Goal: Task Accomplishment & Management: Use online tool/utility

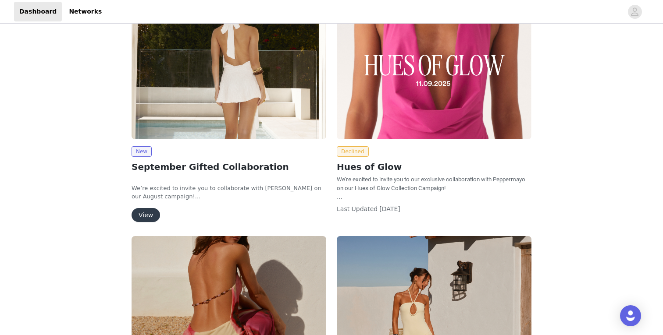
scroll to position [85, 0]
click at [145, 215] on button "View" at bounding box center [146, 215] width 29 height 14
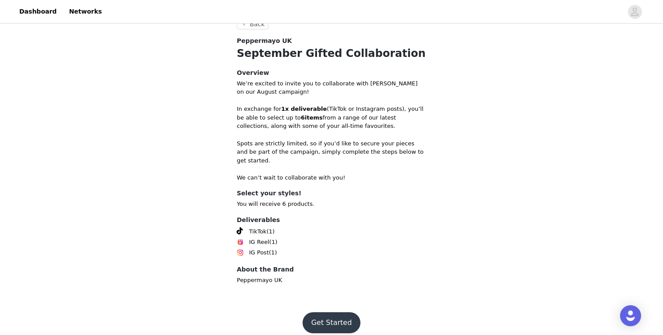
click at [322, 316] on button "Get Started" at bounding box center [332, 323] width 58 height 21
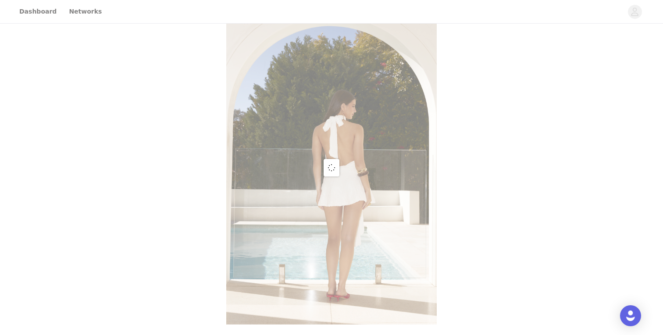
scroll to position [329, 0]
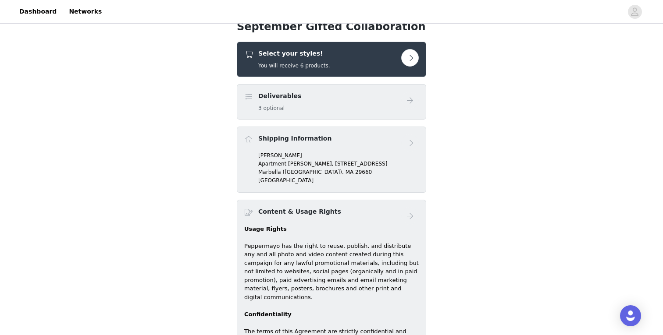
click at [310, 33] on h1 "September Gifted Collaboration" at bounding box center [331, 27] width 189 height 16
click at [301, 55] on h4 "Select your styles!" at bounding box center [293, 53] width 71 height 9
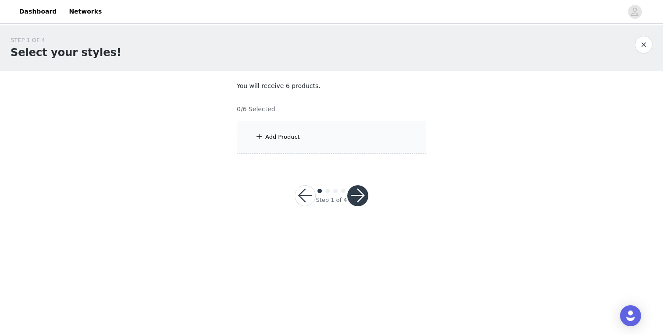
click at [259, 146] on div "Add Product" at bounding box center [331, 137] width 189 height 33
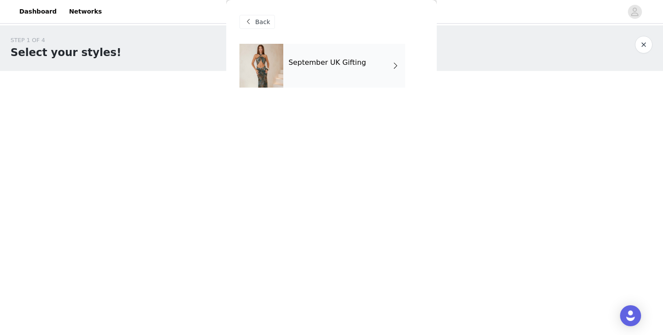
click at [278, 75] on div at bounding box center [261, 66] width 44 height 44
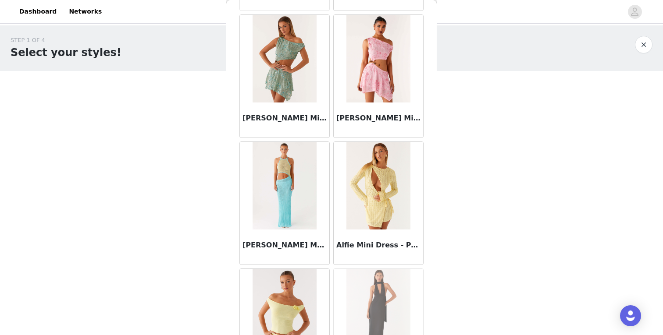
scroll to position [1006, 0]
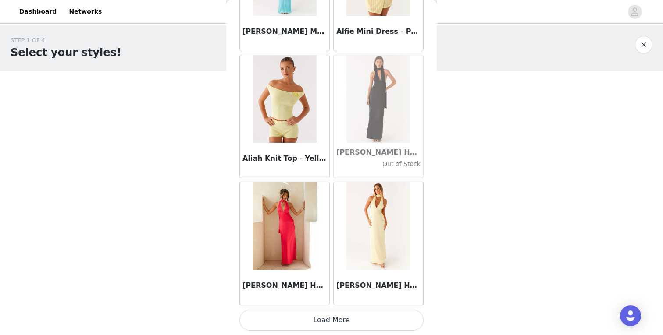
click at [310, 318] on button "Load More" at bounding box center [331, 320] width 184 height 21
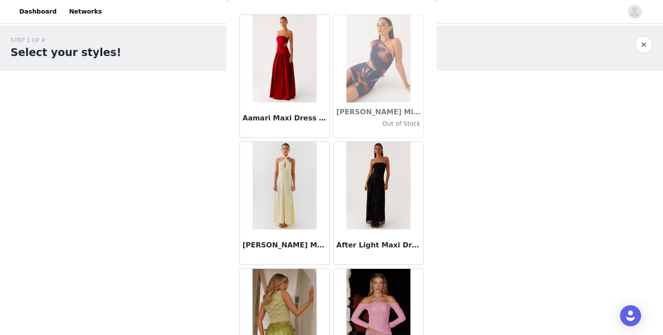
scroll to position [0, 0]
